Goal: Check status: Check status

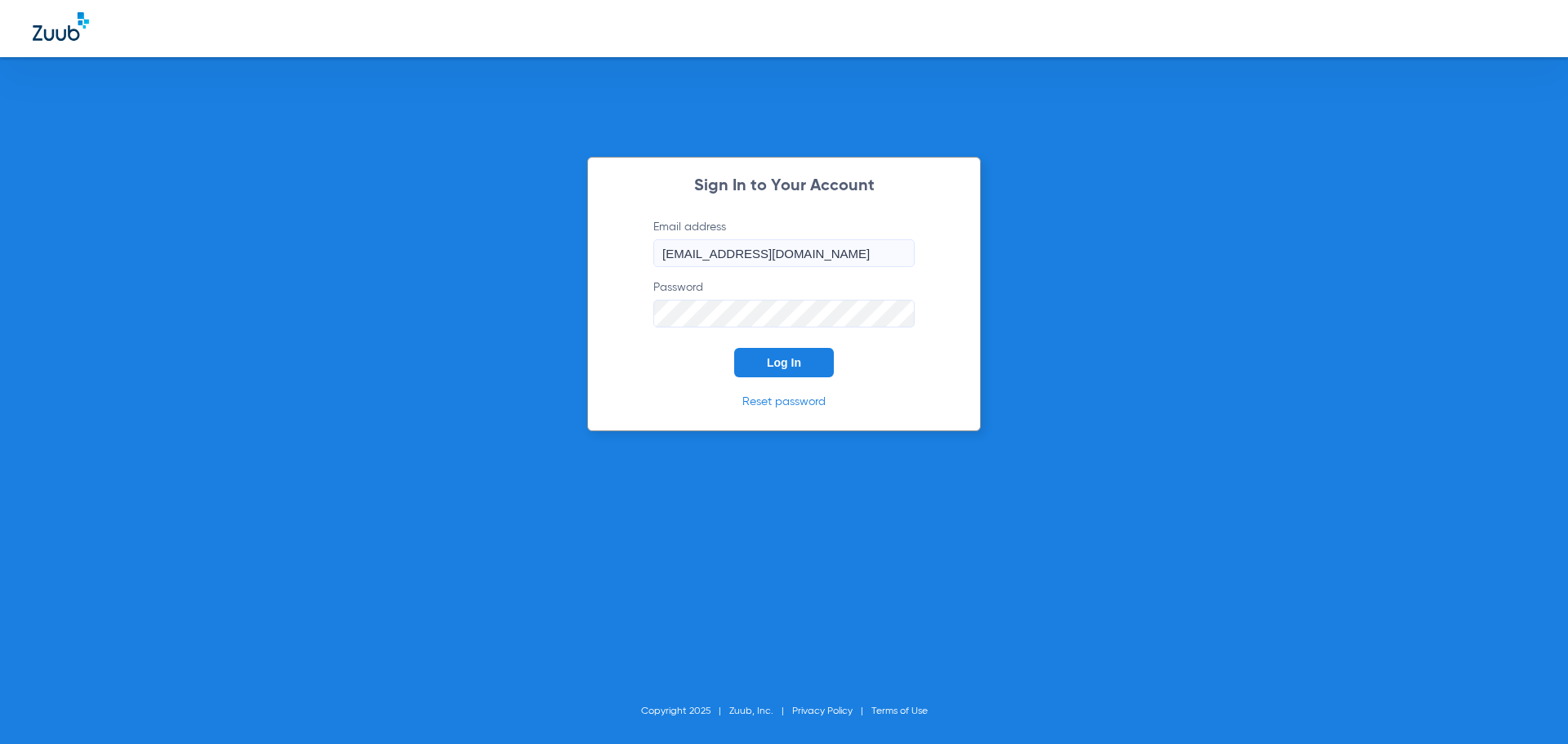
click at [807, 372] on button "Log In" at bounding box center [784, 362] width 99 height 29
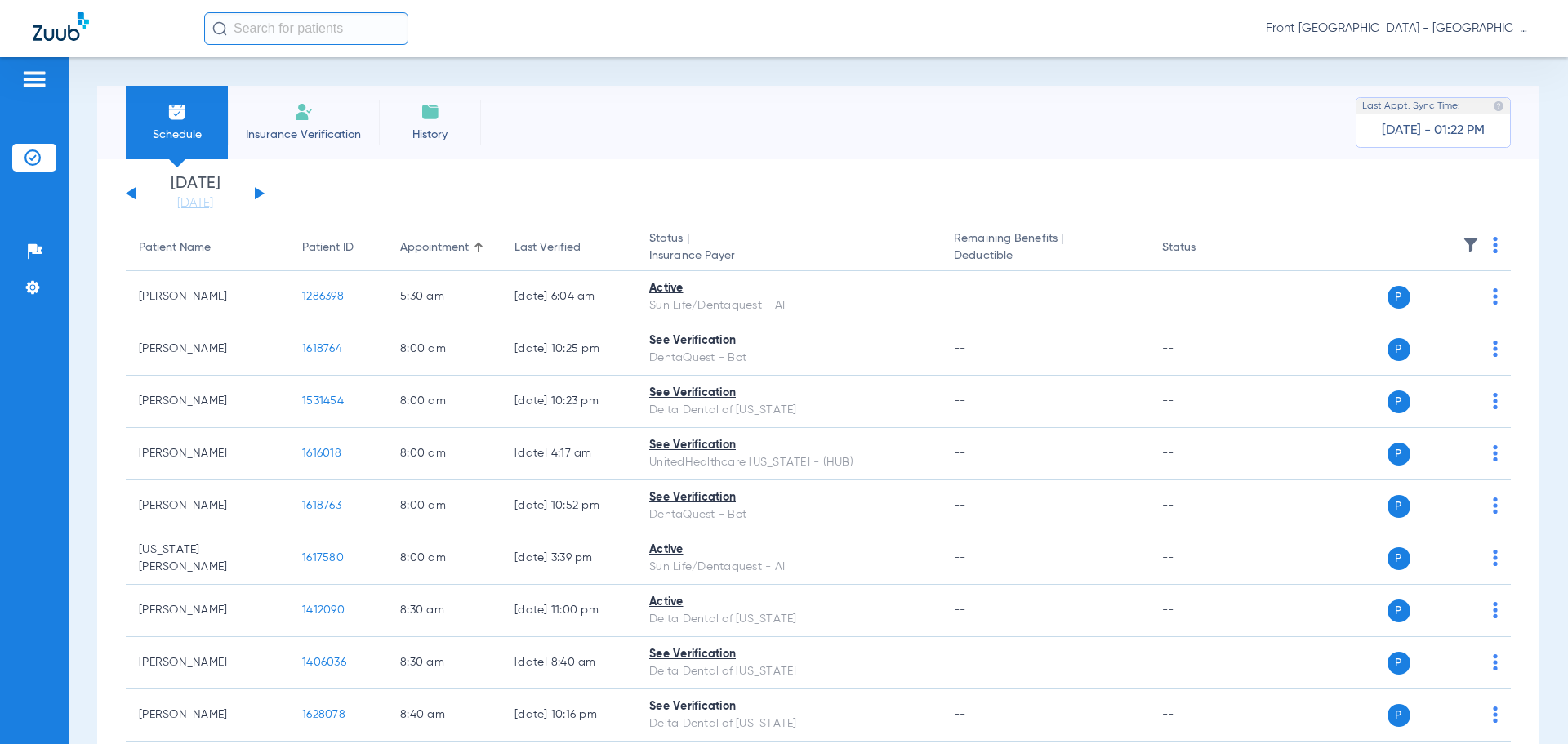
click at [257, 191] on button at bounding box center [259, 193] width 10 height 12
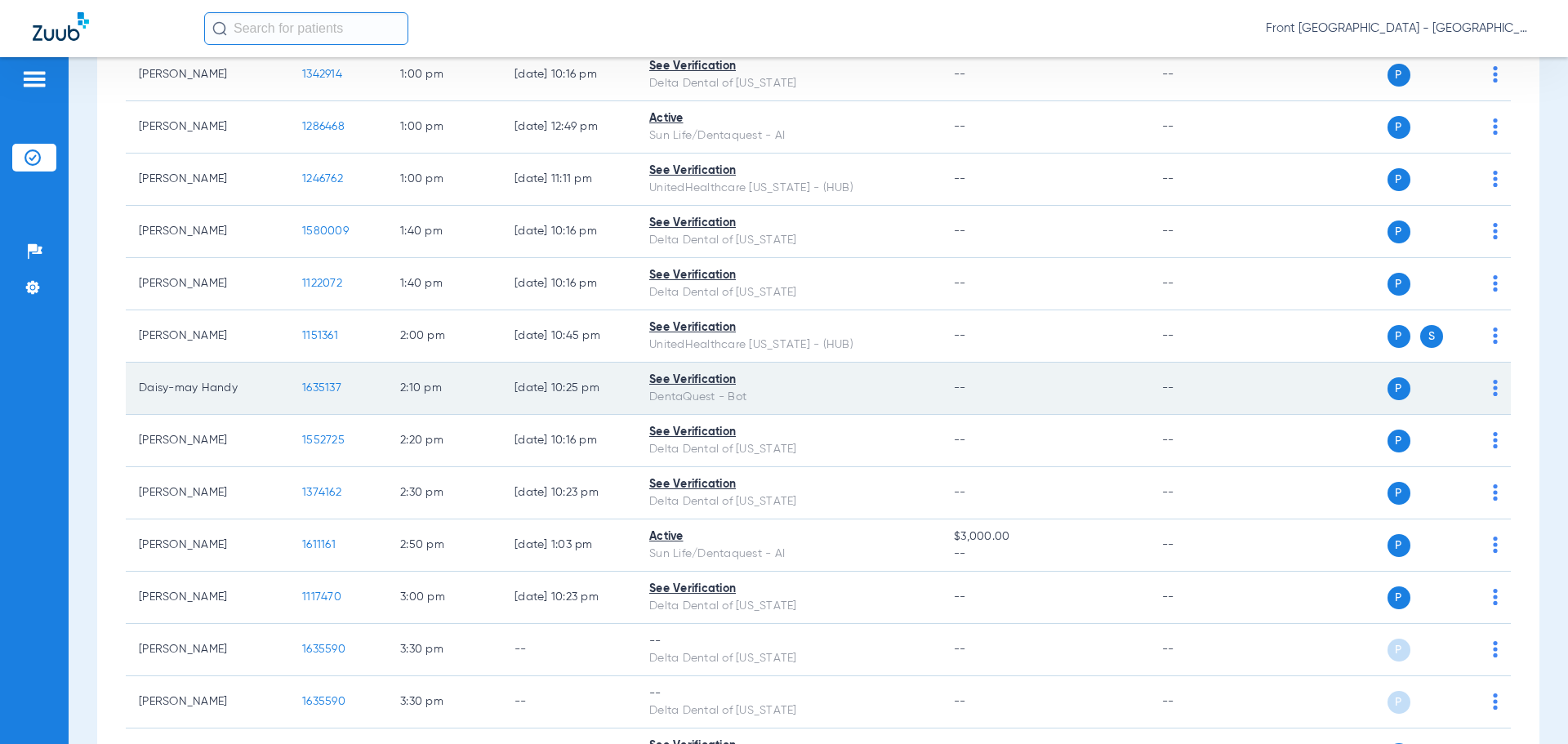
scroll to position [1244, 0]
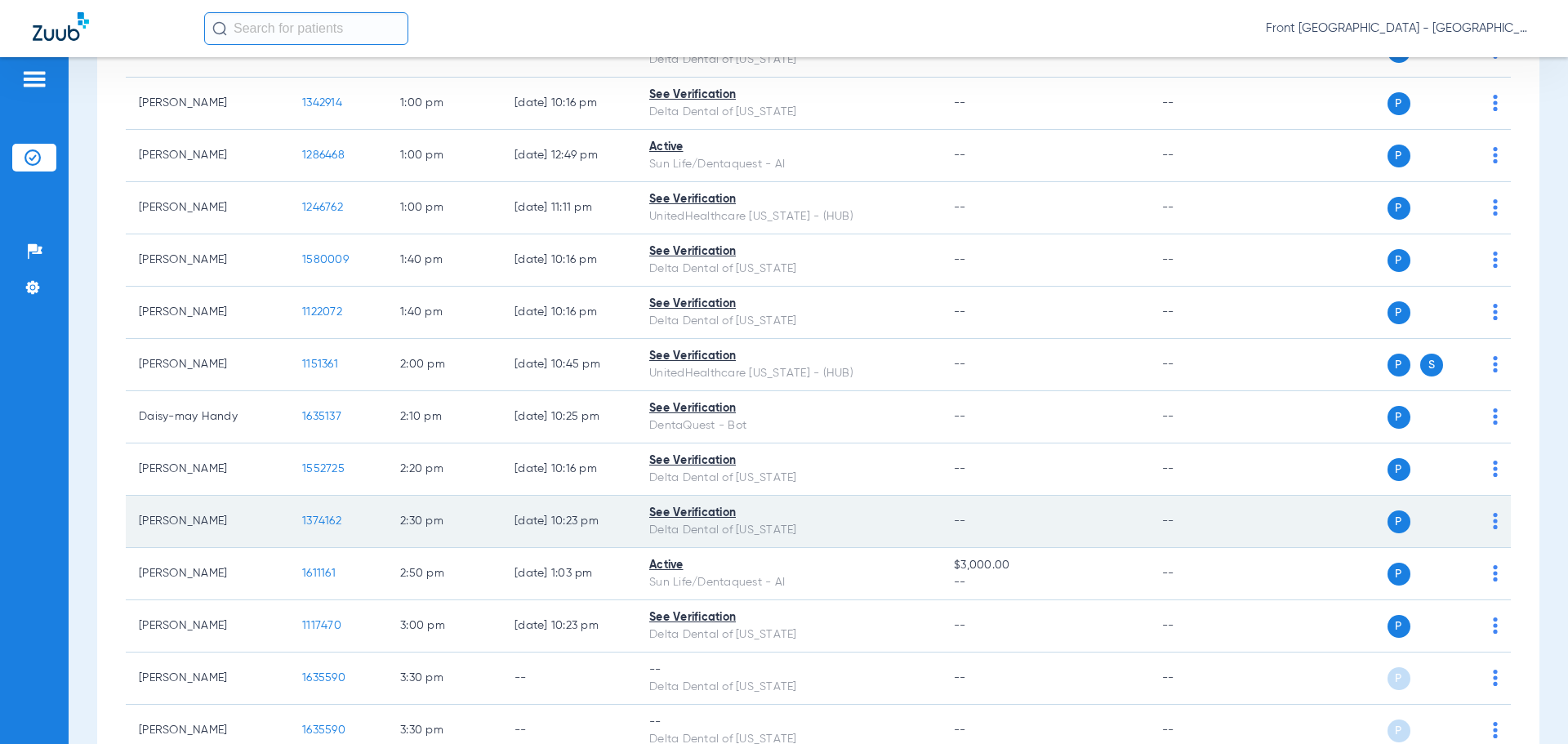
click at [312, 522] on span "1374162" at bounding box center [321, 521] width 39 height 12
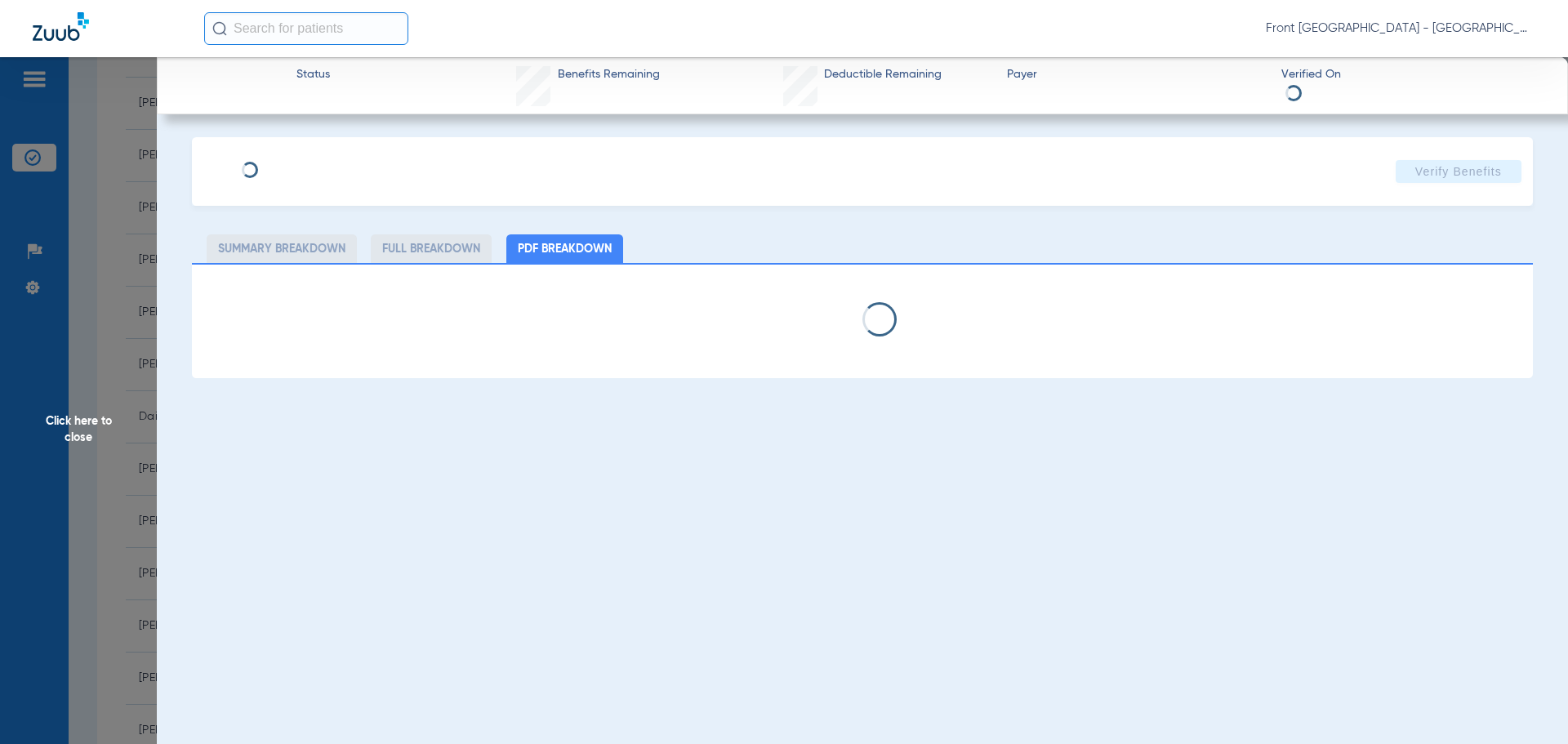
select select "page-width"
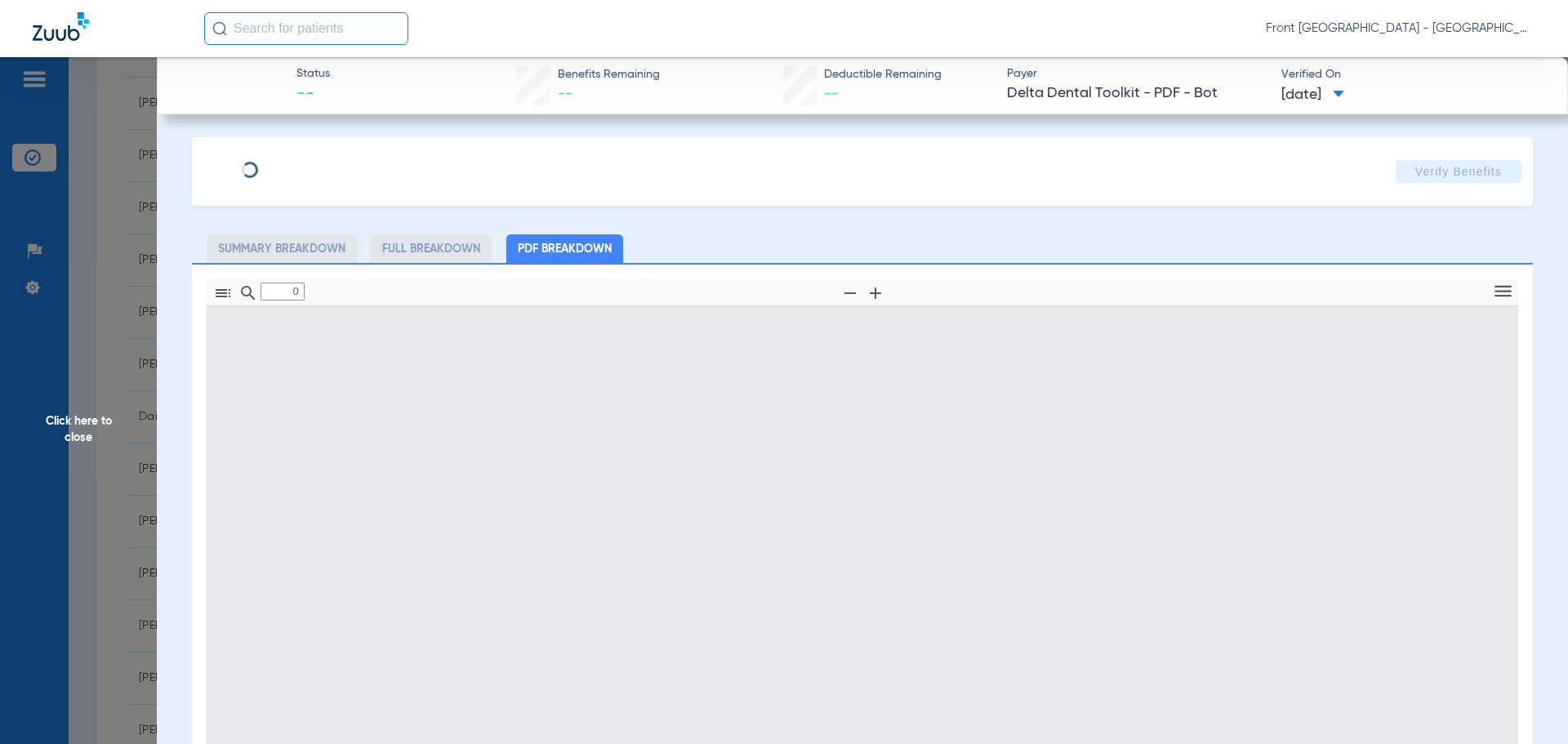
type input "1"
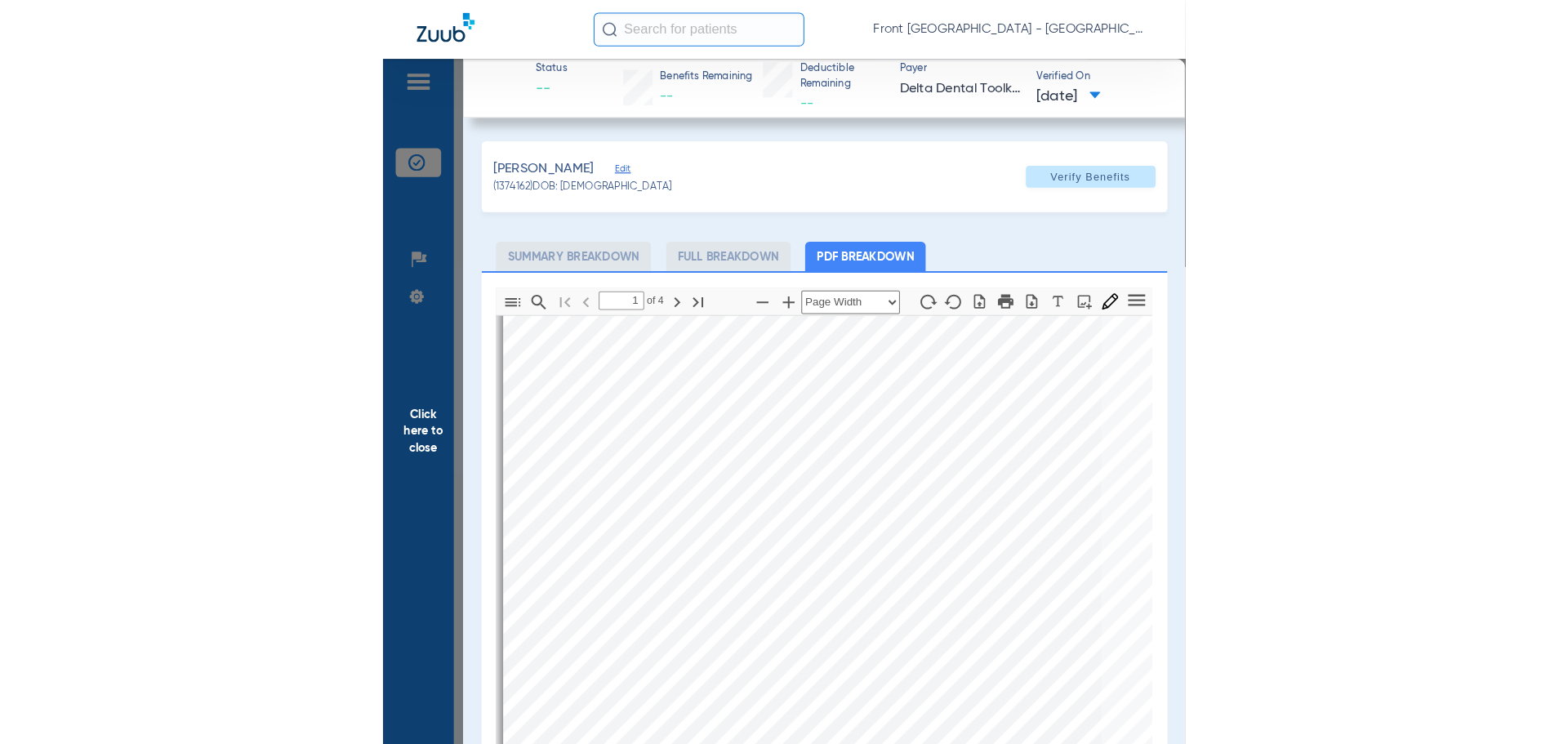
scroll to position [334, 0]
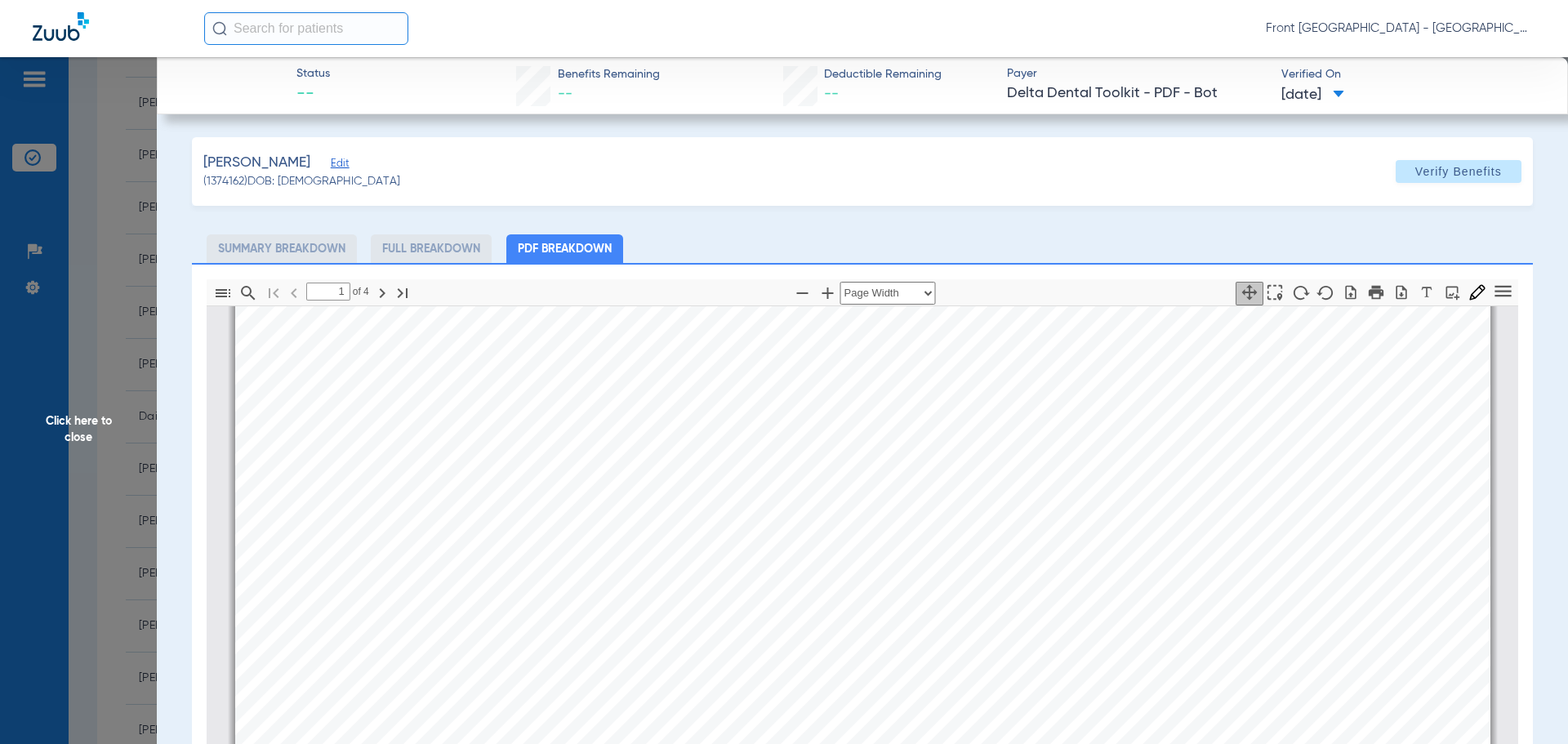
click at [89, 422] on span "Click here to close" at bounding box center [78, 429] width 157 height 744
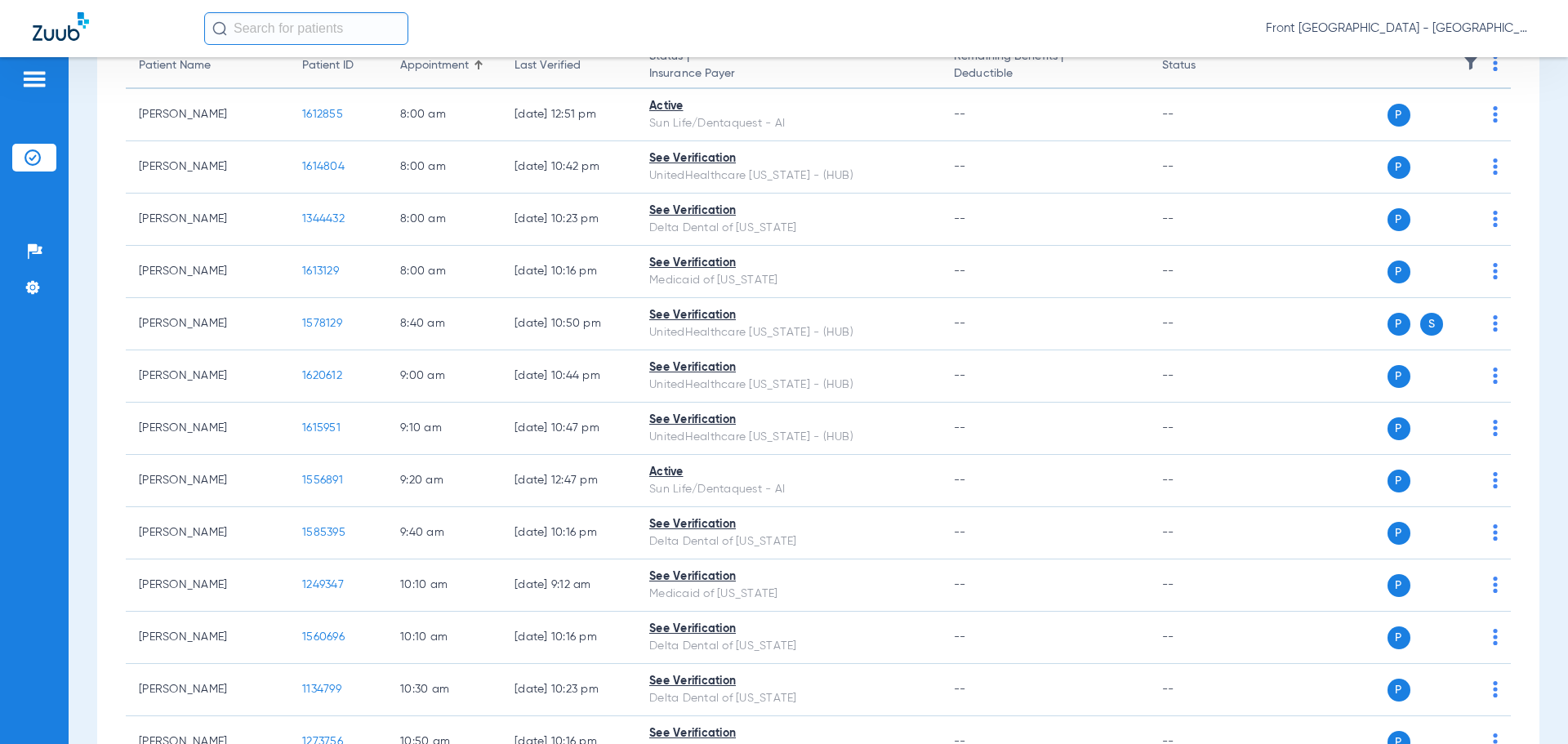
scroll to position [0, 0]
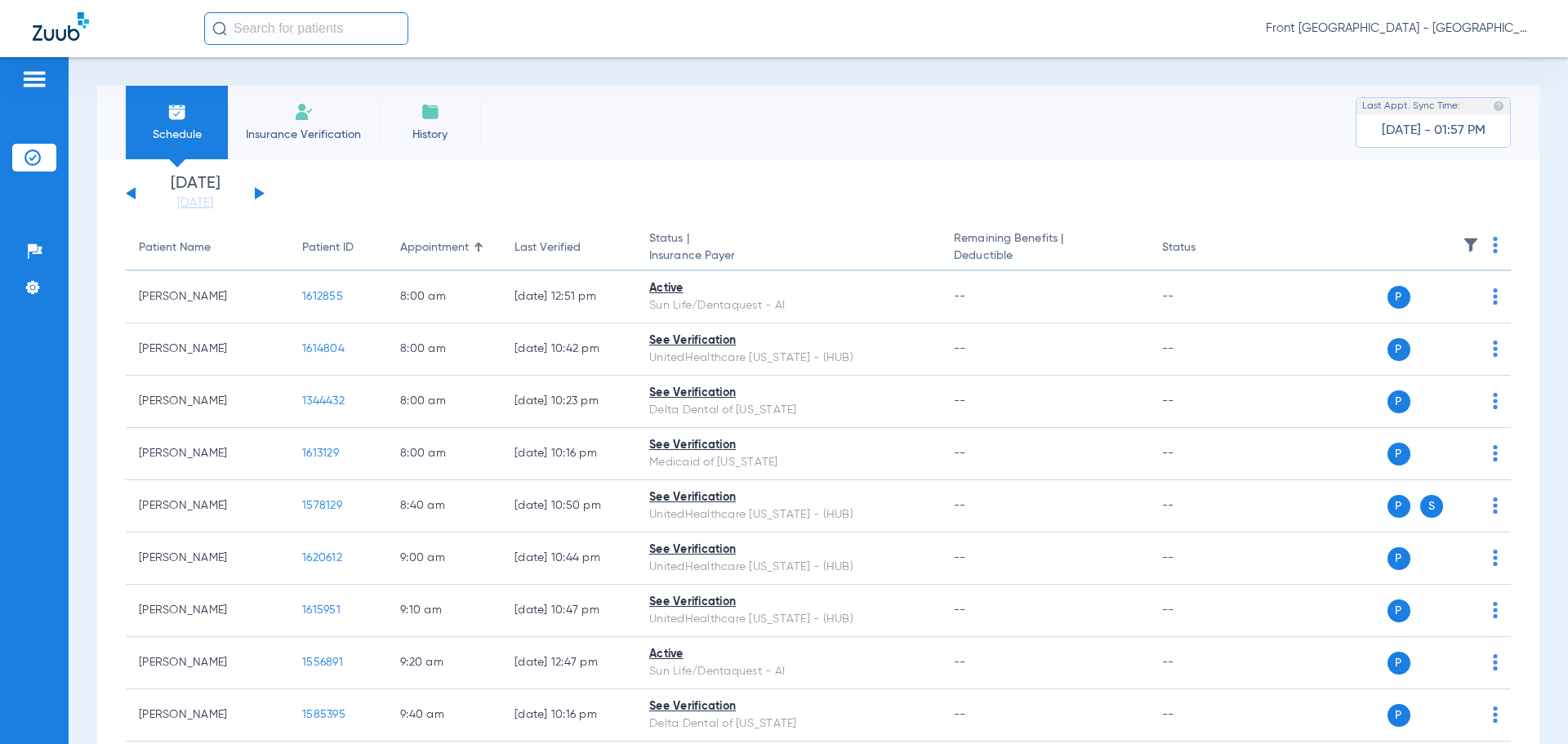
click at [132, 192] on button at bounding box center [131, 193] width 10 height 12
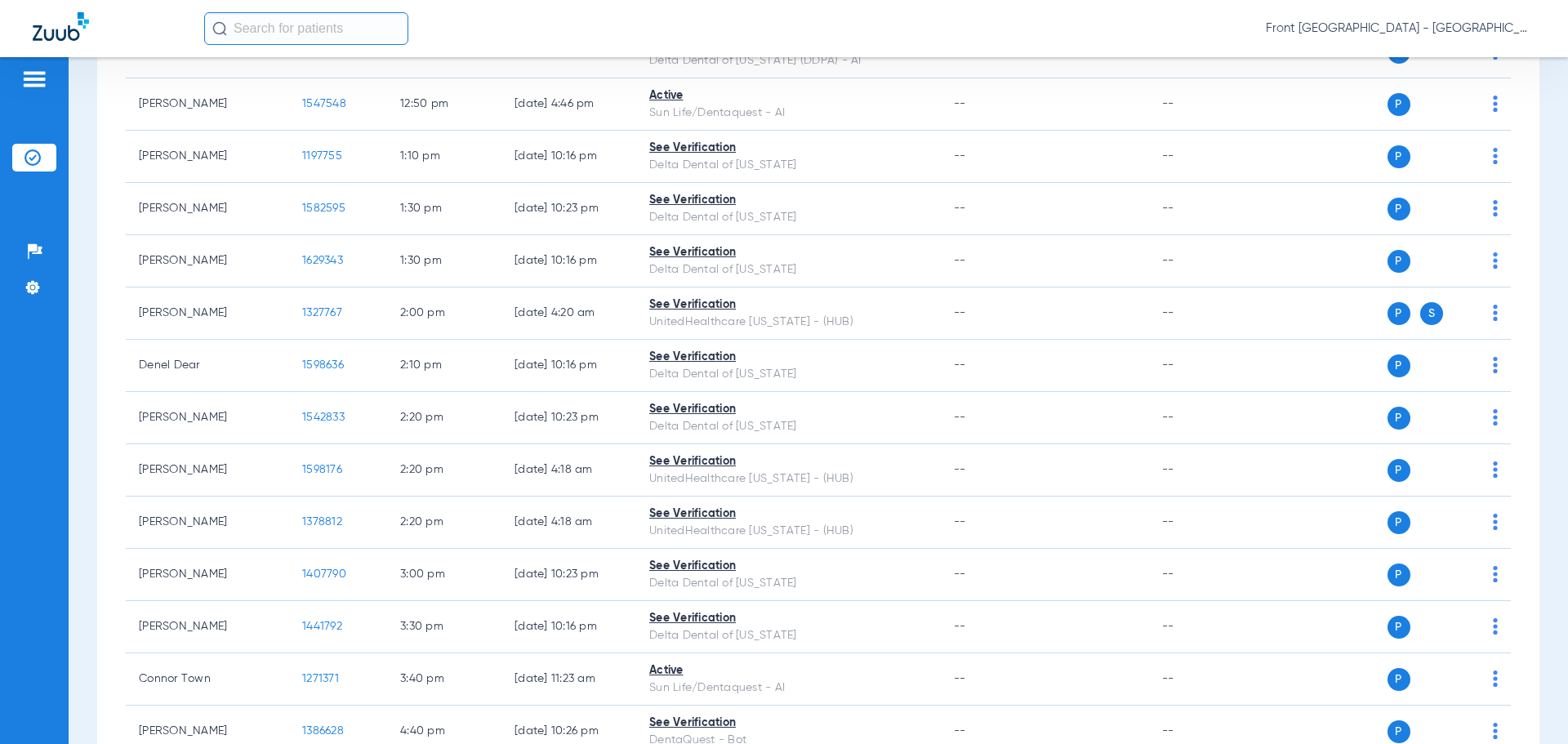
scroll to position [1776, 0]
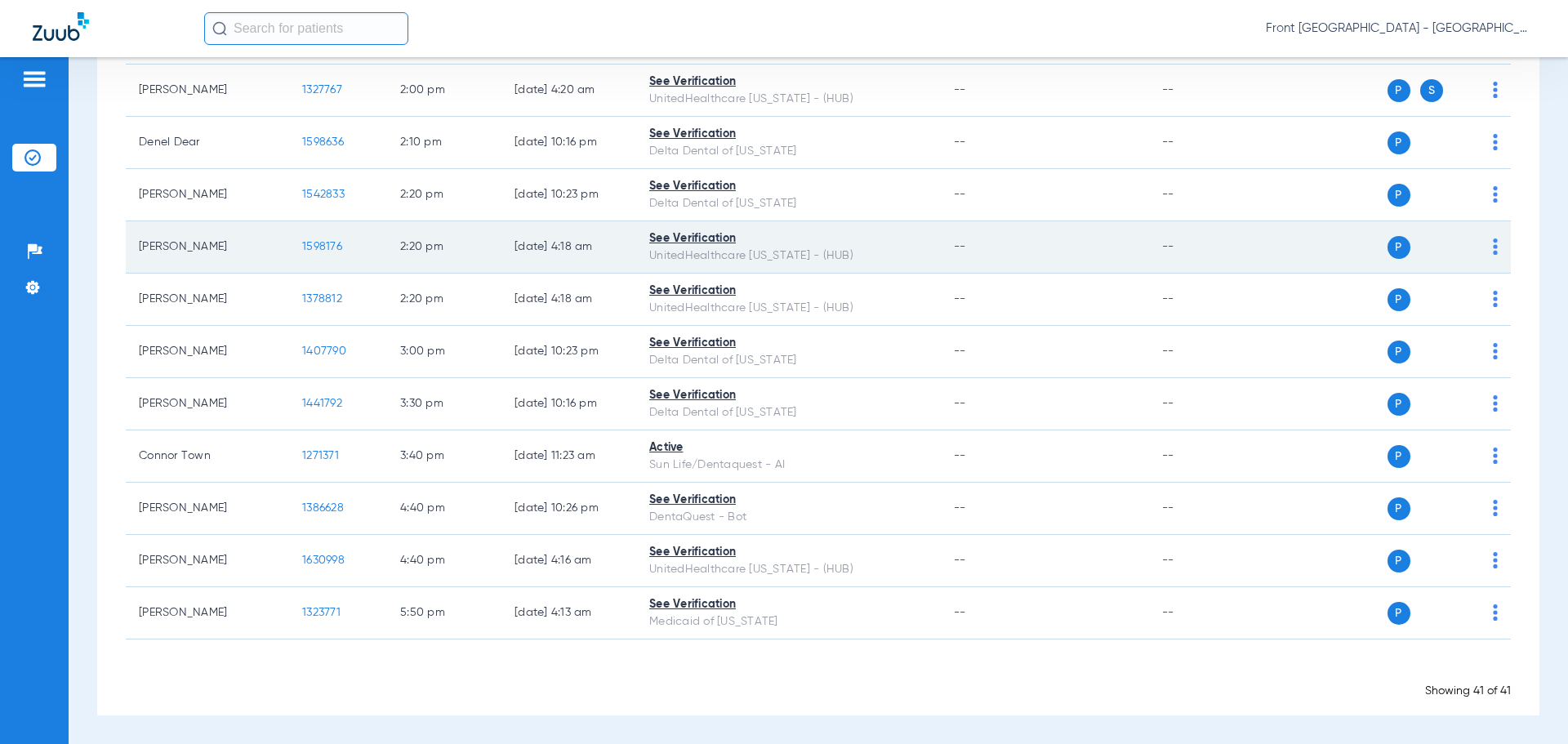
click at [339, 247] on span "1598176" at bounding box center [322, 246] width 40 height 12
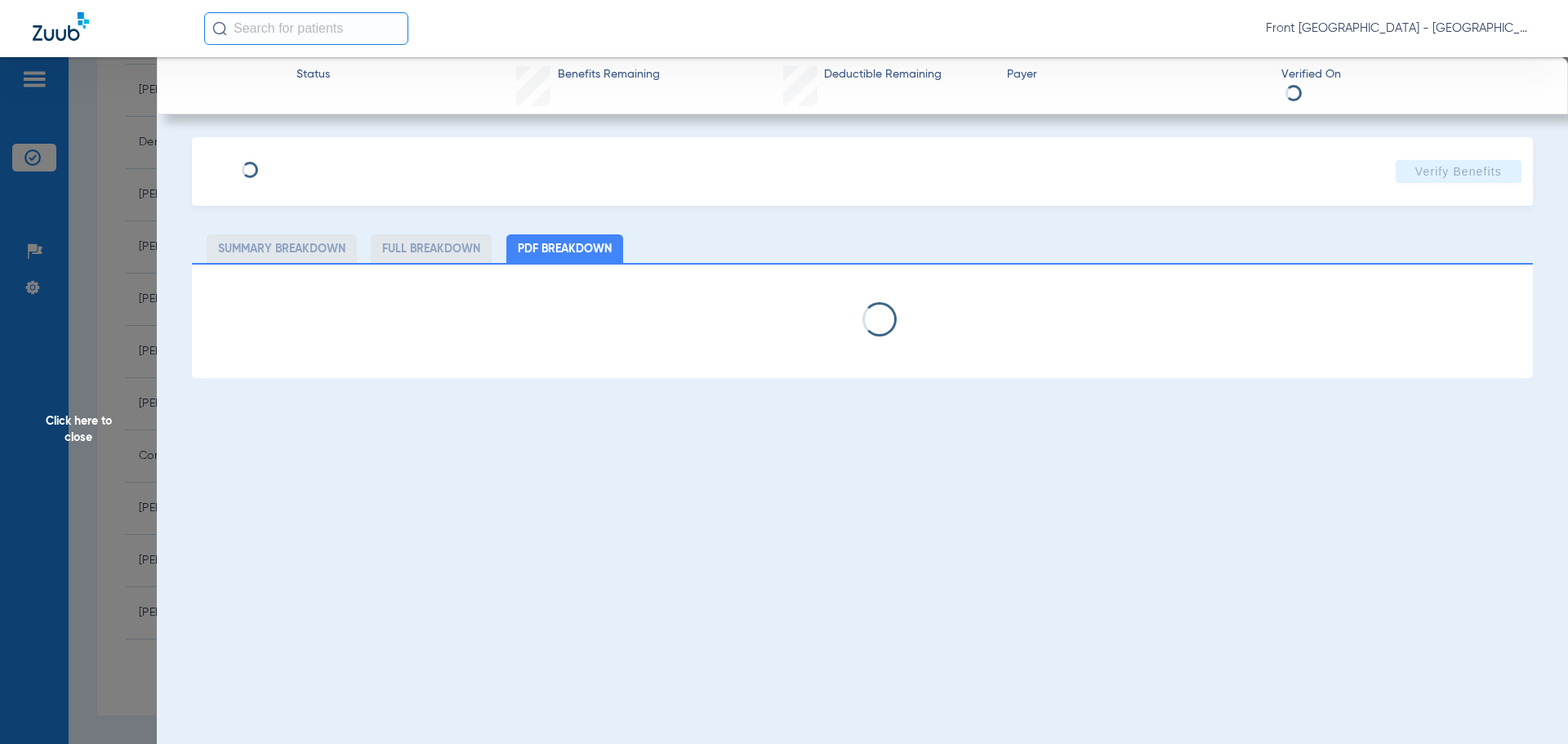
select select "page-width"
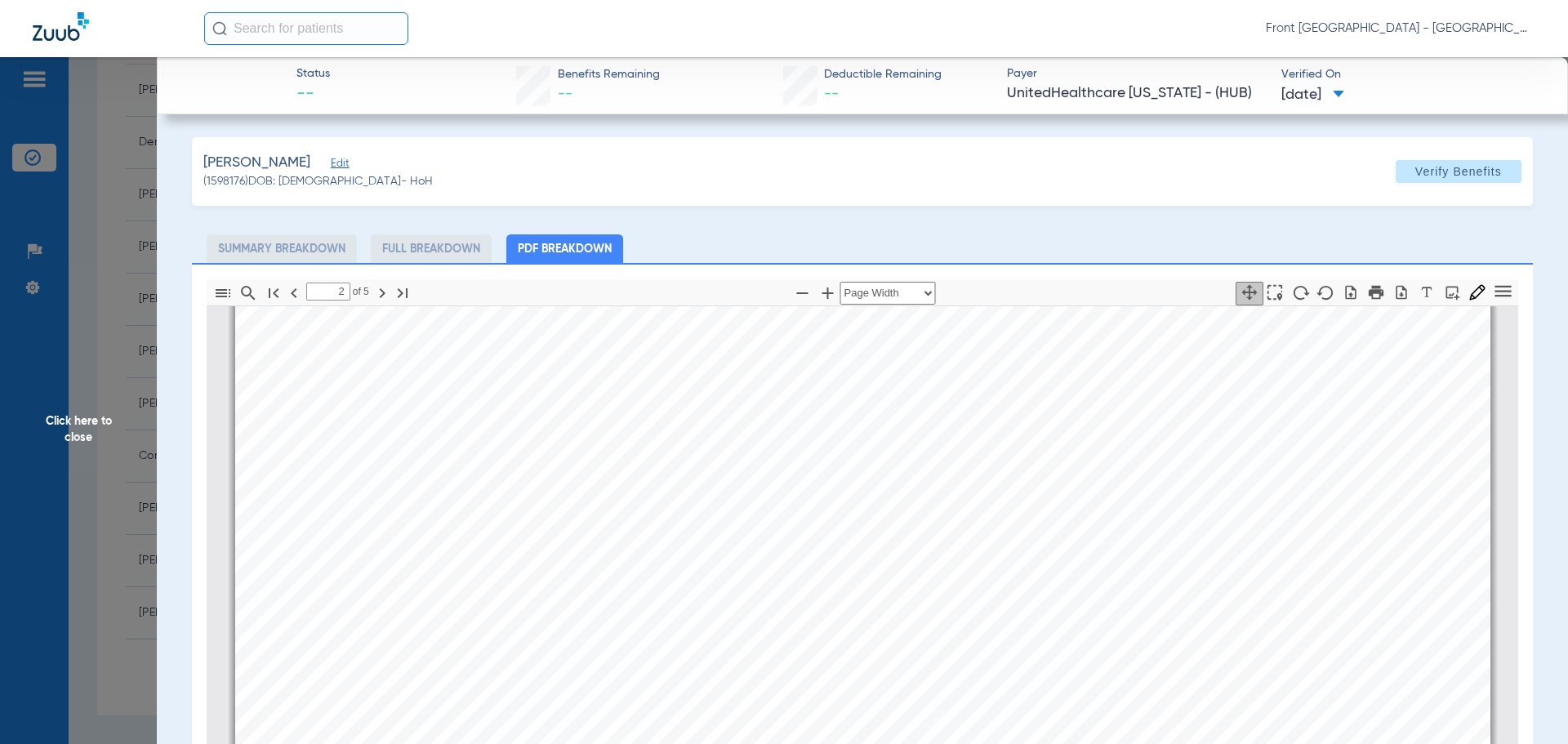
scroll to position [2623, 0]
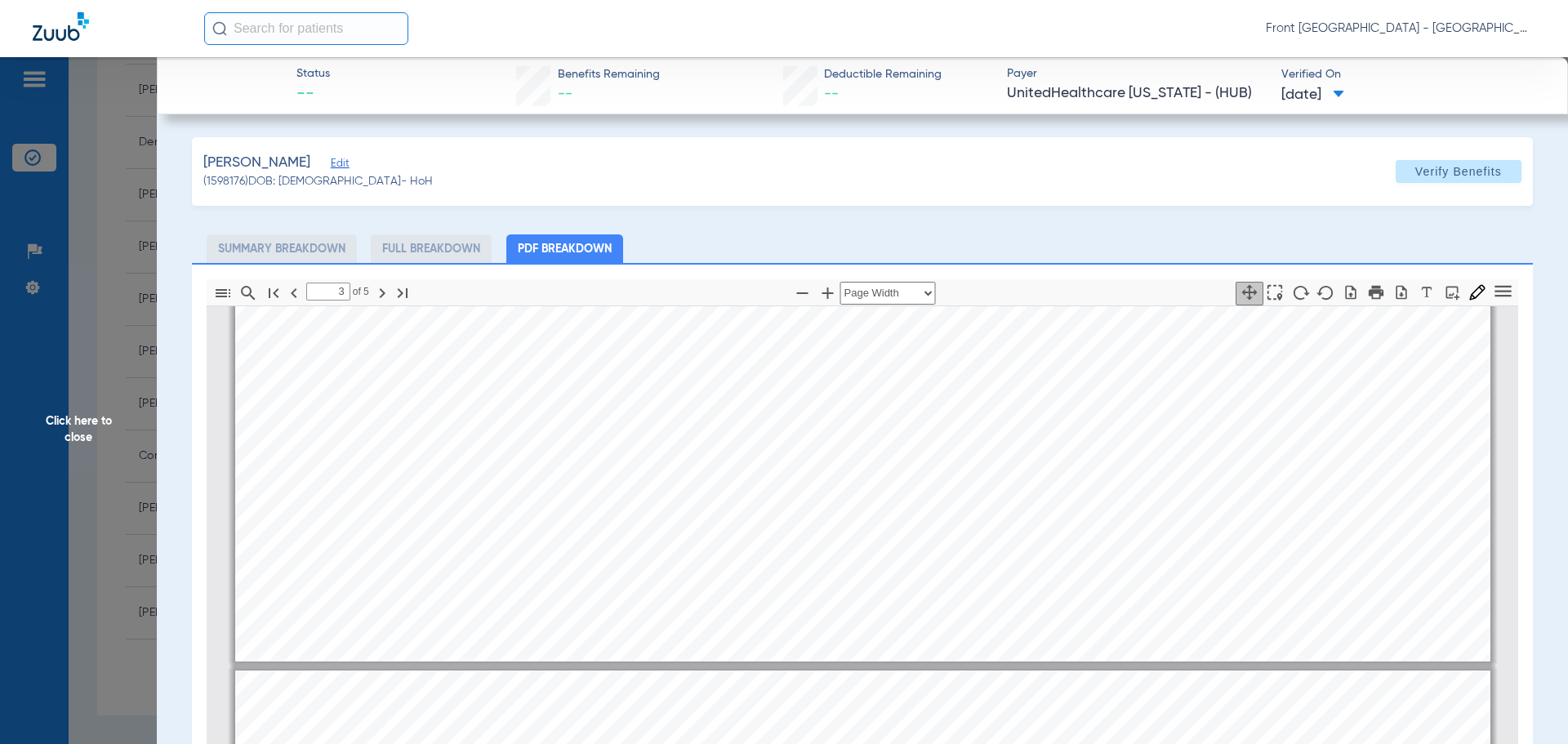
type input "4"
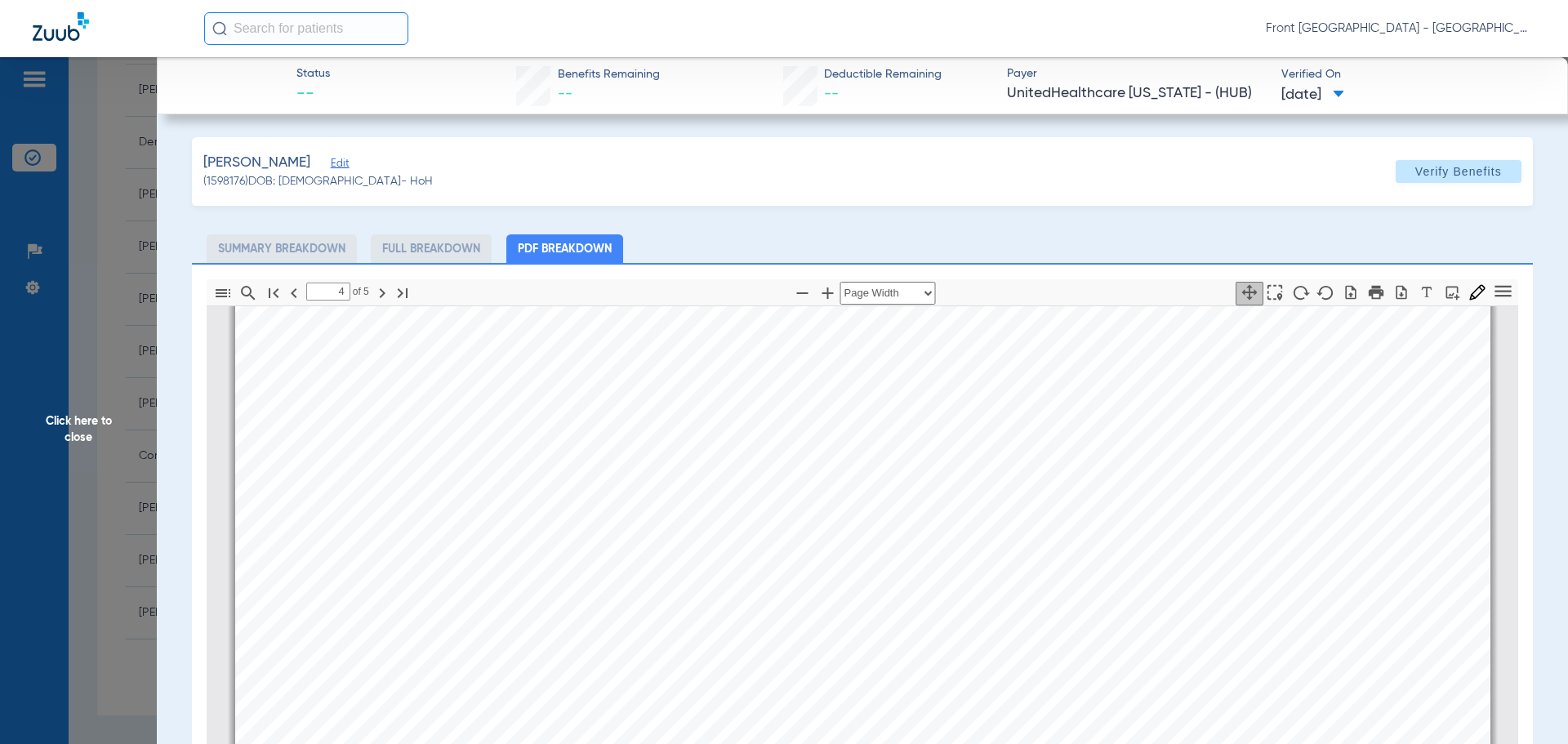
scroll to position [5645, 0]
click at [72, 423] on span "Click here to close" at bounding box center [78, 429] width 157 height 744
